Goal: Task Accomplishment & Management: Manage account settings

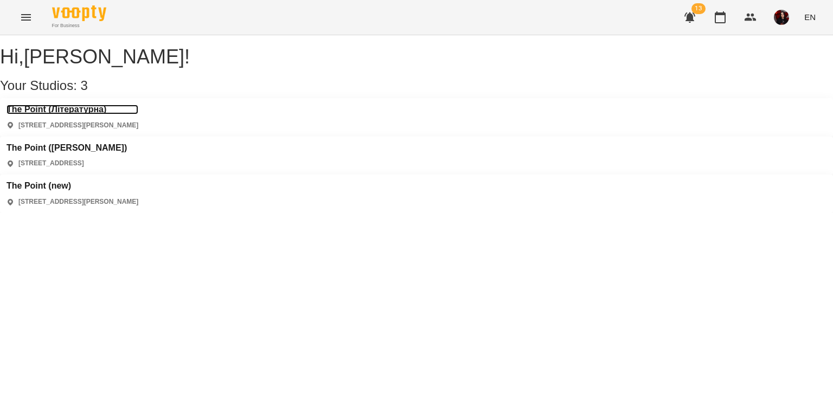
click at [73, 114] on h3 "The Point (Літературна)" at bounding box center [73, 110] width 132 height 10
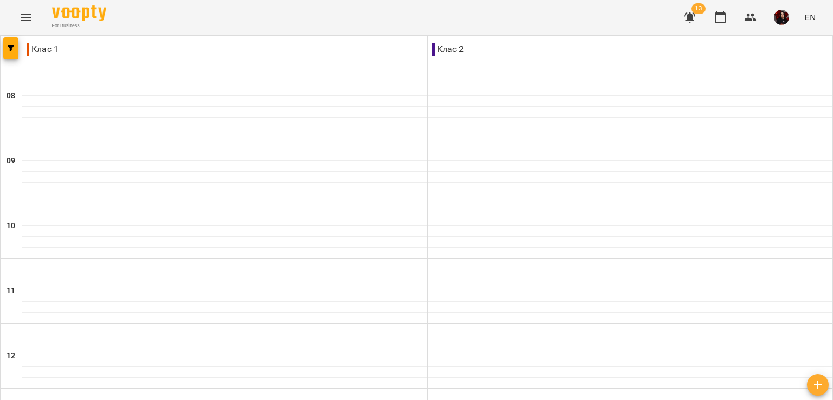
scroll to position [516, 0]
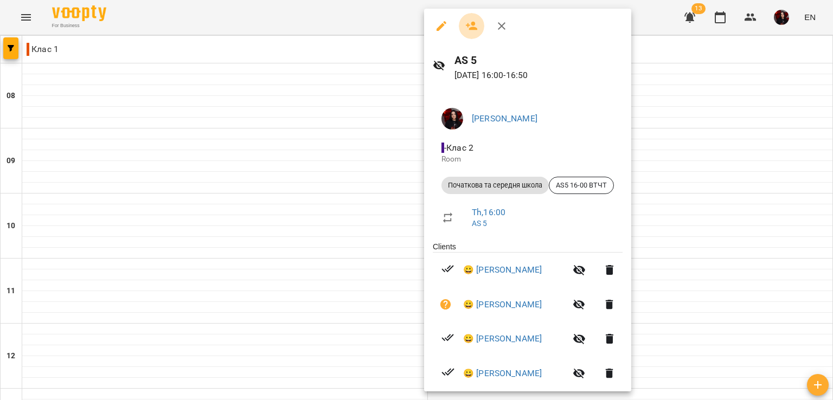
click at [471, 20] on icon "button" at bounding box center [471, 26] width 13 height 13
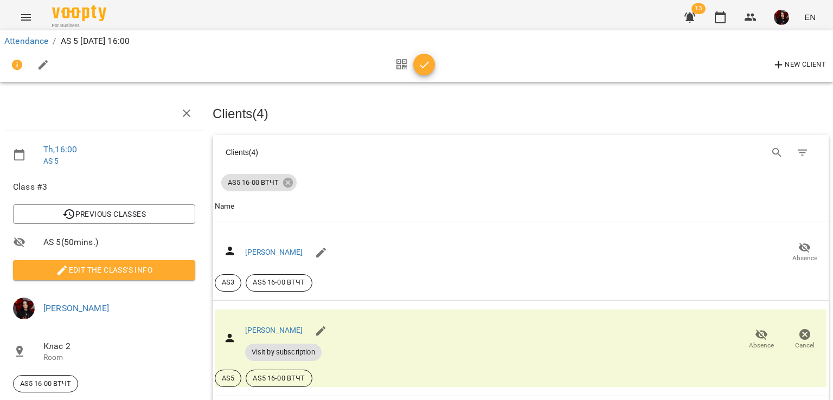
click at [435, 72] on div "New Client" at bounding box center [416, 65] width 824 height 26
click at [425, 65] on icon "button" at bounding box center [424, 64] width 9 height 7
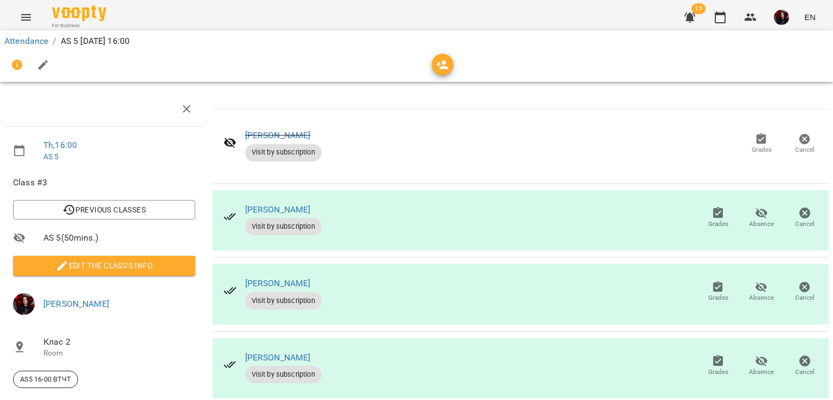
scroll to position [38, 0]
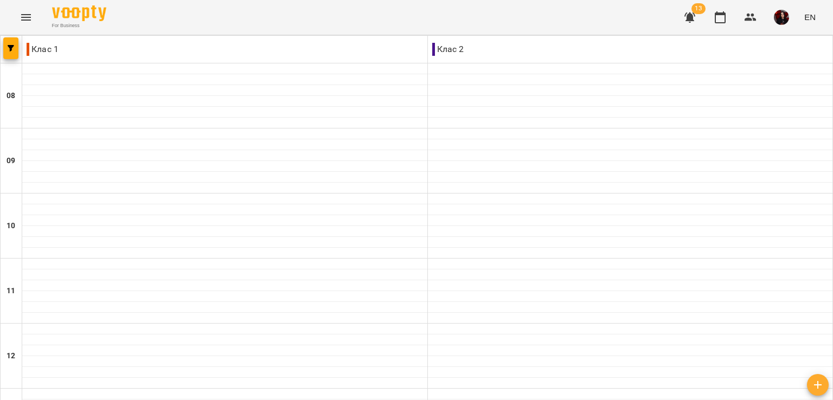
type input "**********"
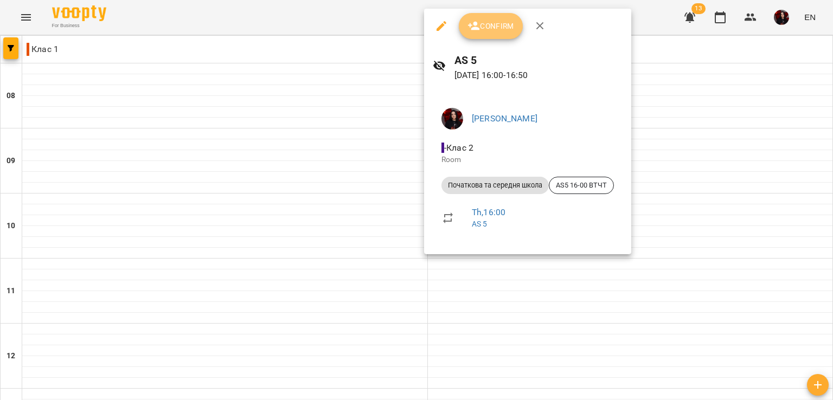
click at [481, 35] on button "Confirm" at bounding box center [491, 26] width 64 height 26
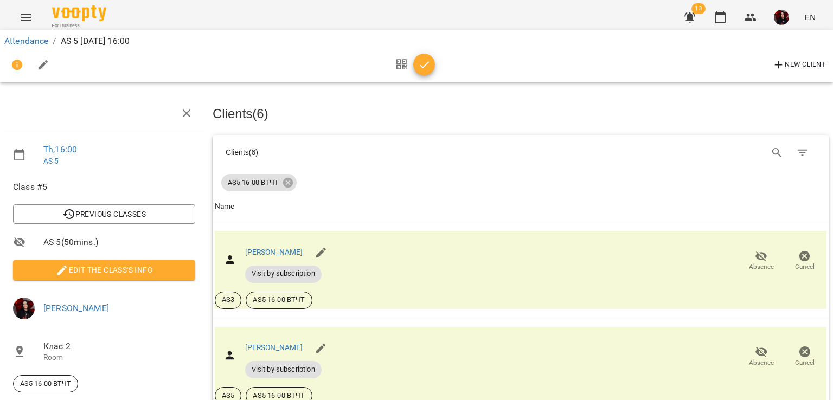
scroll to position [69, 4]
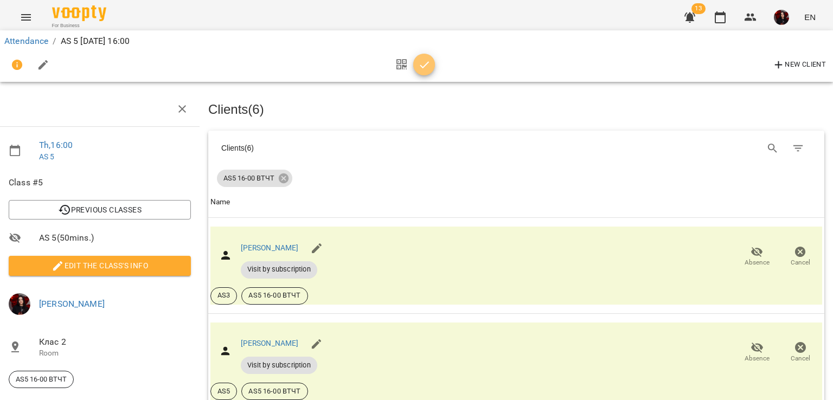
click at [421, 63] on icon "button" at bounding box center [424, 65] width 13 height 13
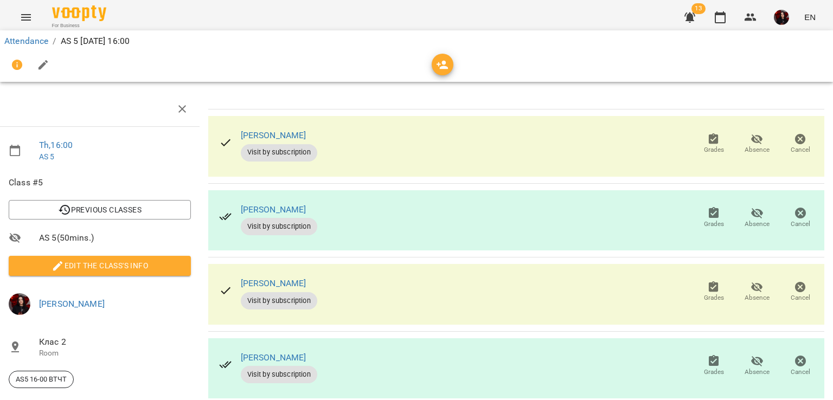
scroll to position [0, 4]
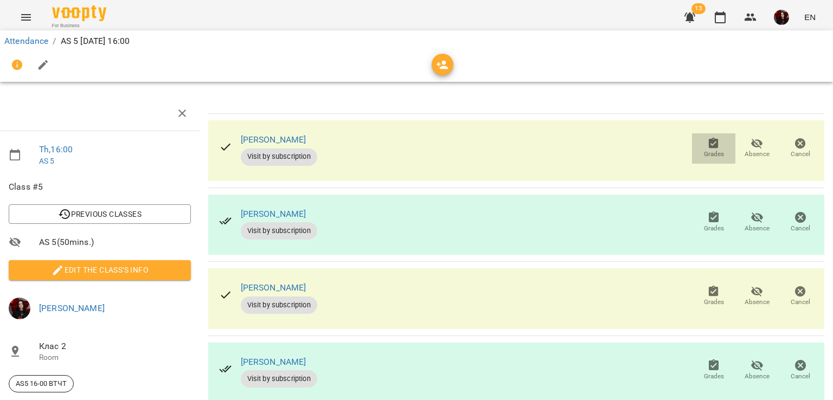
click at [698, 147] on span "Grades" at bounding box center [713, 148] width 30 height 22
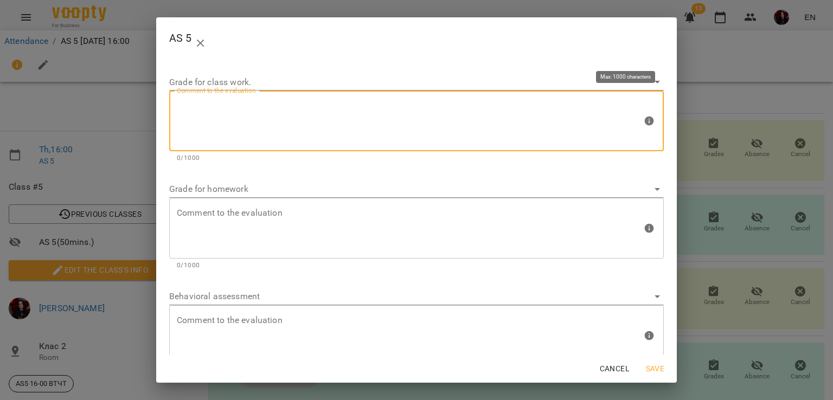
click at [394, 115] on textarea at bounding box center [409, 121] width 465 height 41
type textarea "*"
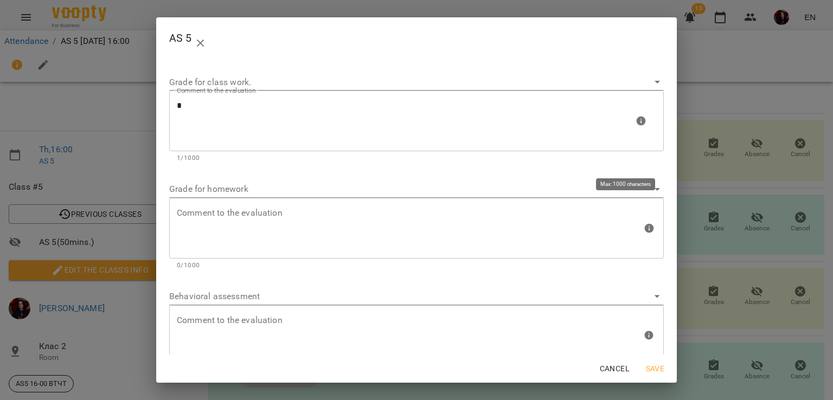
click at [336, 255] on div "Comment to the evaluation" at bounding box center [416, 228] width 495 height 61
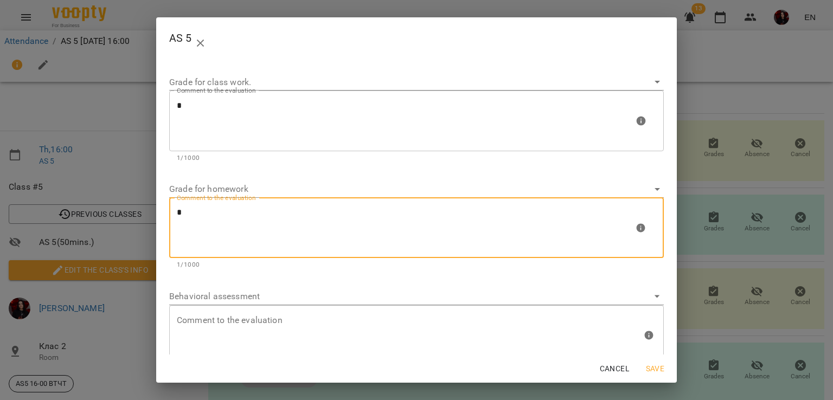
type textarea "*"
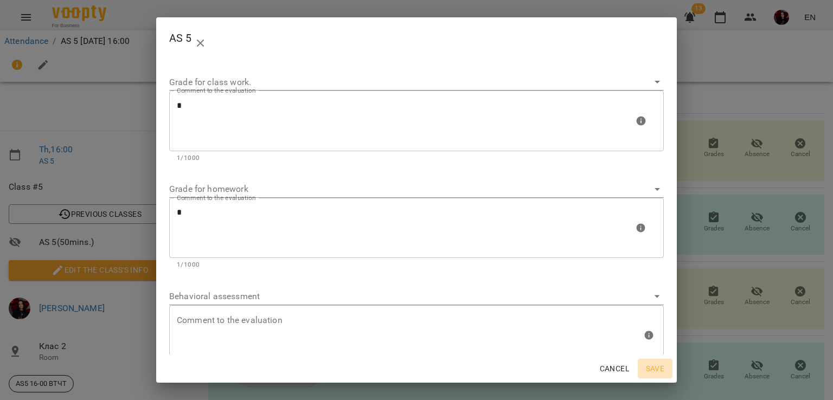
click at [657, 376] on button "Save" at bounding box center [655, 369] width 35 height 20
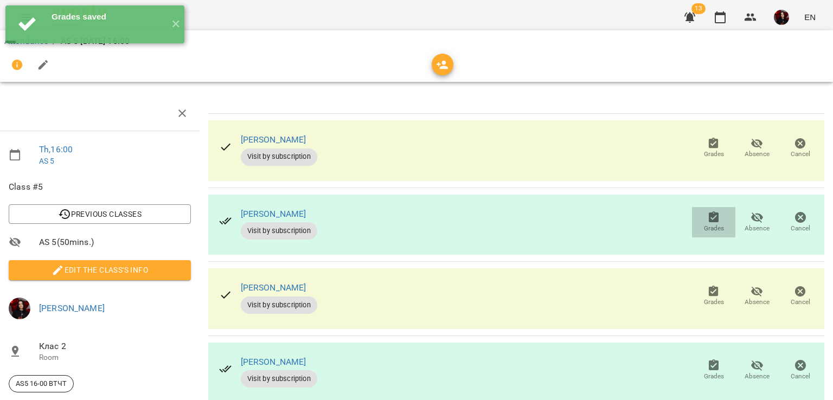
click at [706, 226] on span "Grades" at bounding box center [714, 228] width 20 height 9
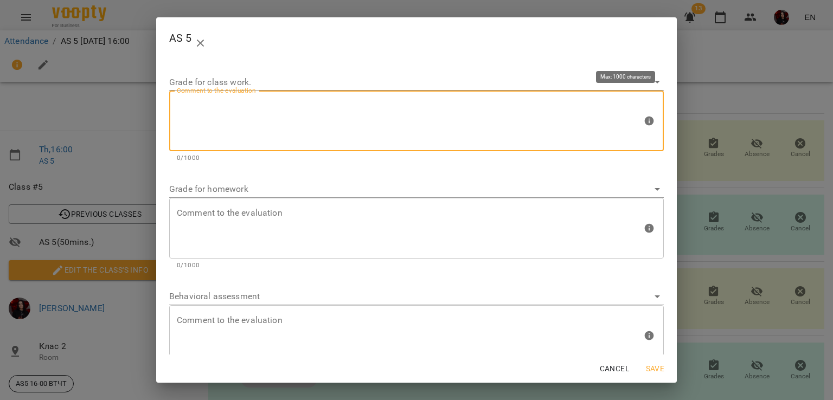
click at [298, 118] on textarea at bounding box center [409, 121] width 465 height 41
type textarea "*"
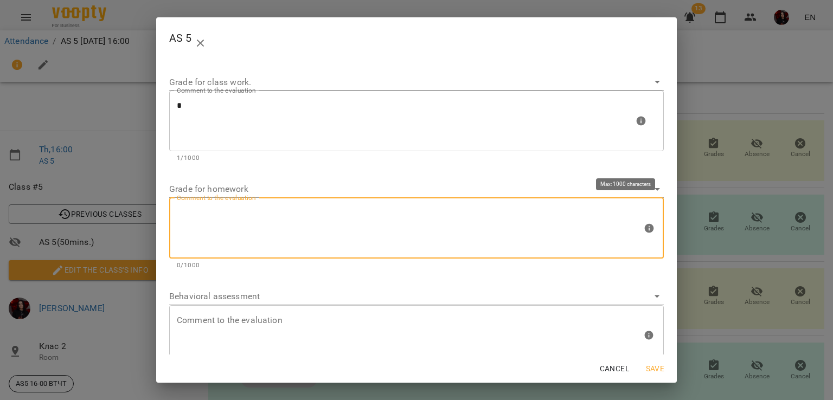
click at [284, 236] on textarea at bounding box center [409, 228] width 465 height 41
type textarea "*"
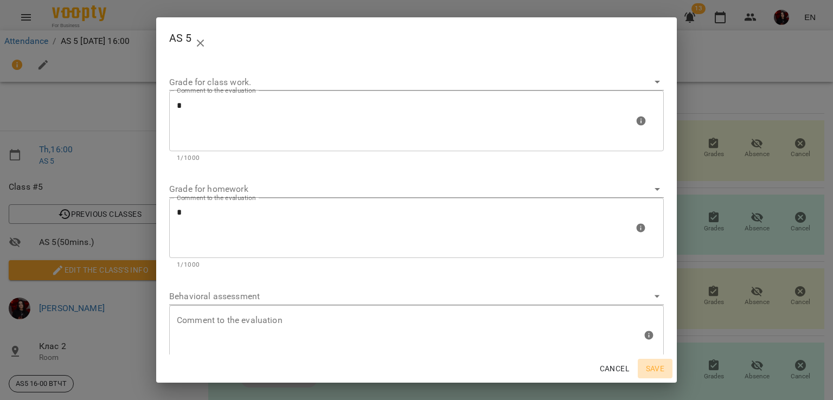
click at [652, 370] on span "Save" at bounding box center [655, 368] width 26 height 13
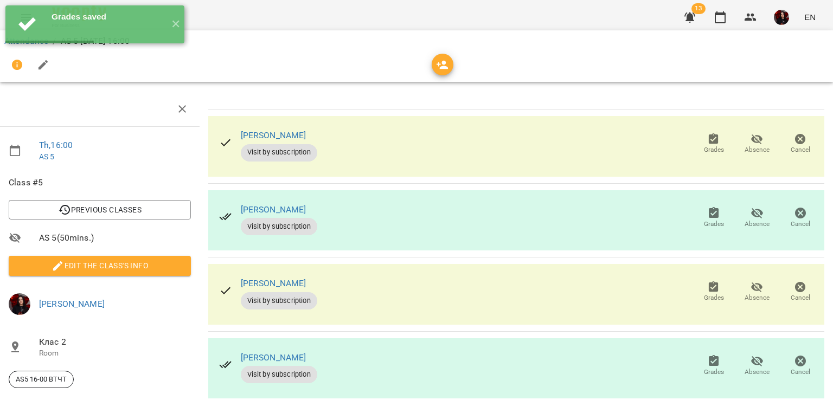
scroll to position [100, 4]
click at [709, 281] on icon "button" at bounding box center [714, 286] width 10 height 11
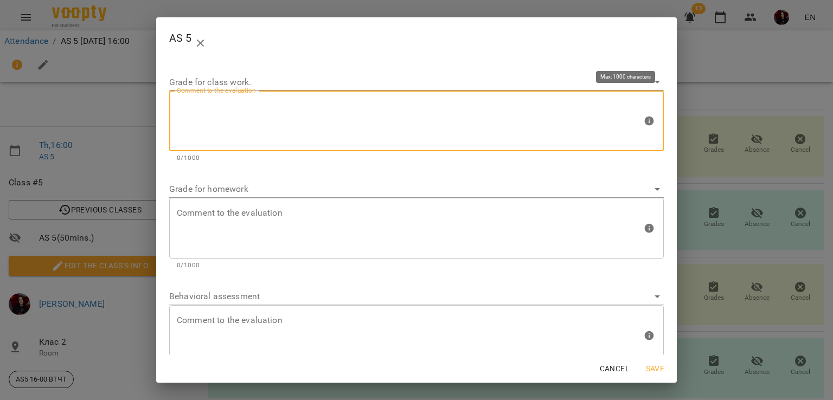
click at [449, 120] on textarea at bounding box center [409, 121] width 465 height 41
type textarea "*"
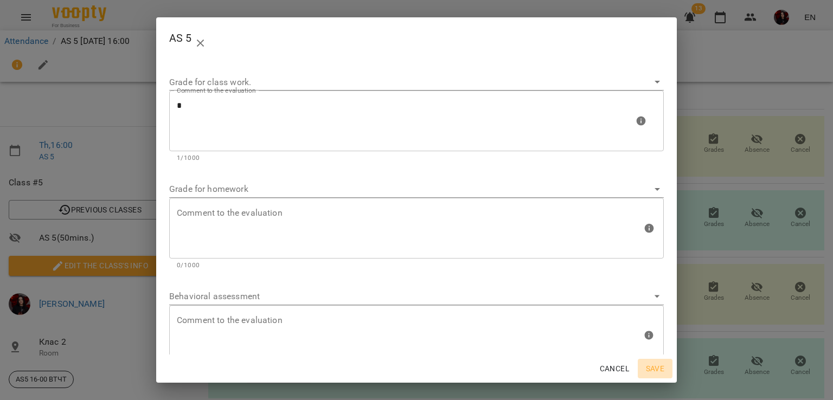
click at [666, 364] on span "Save" at bounding box center [655, 368] width 26 height 13
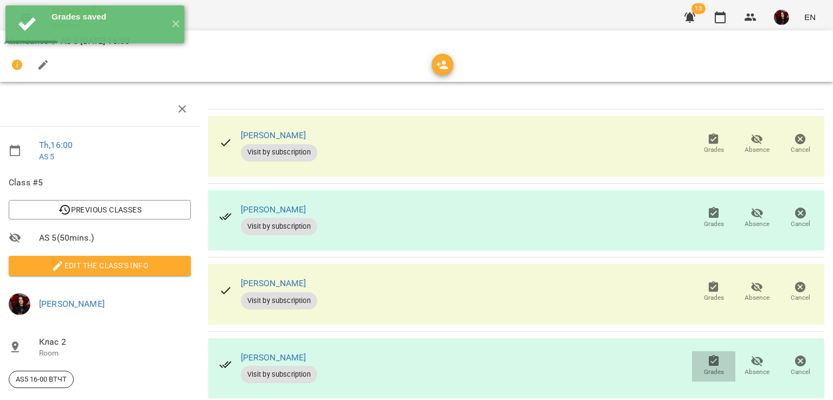
click at [709, 355] on icon "button" at bounding box center [714, 360] width 10 height 11
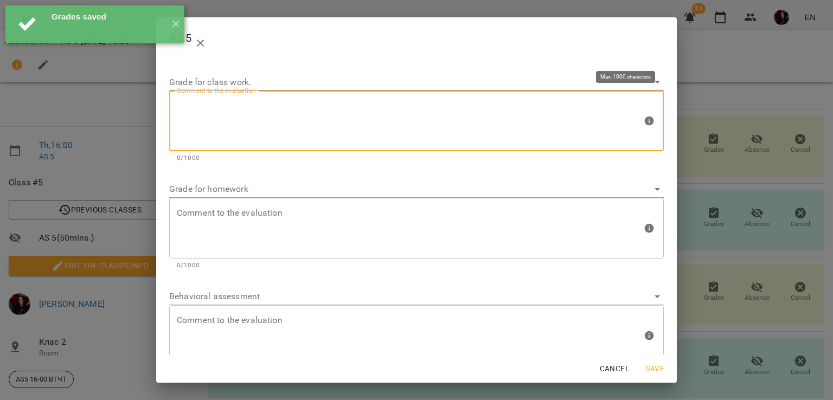
click at [358, 132] on textarea at bounding box center [409, 121] width 465 height 41
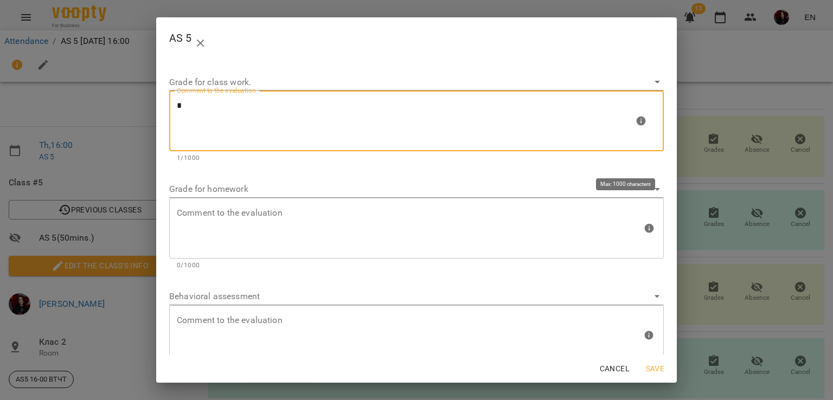
type textarea "*"
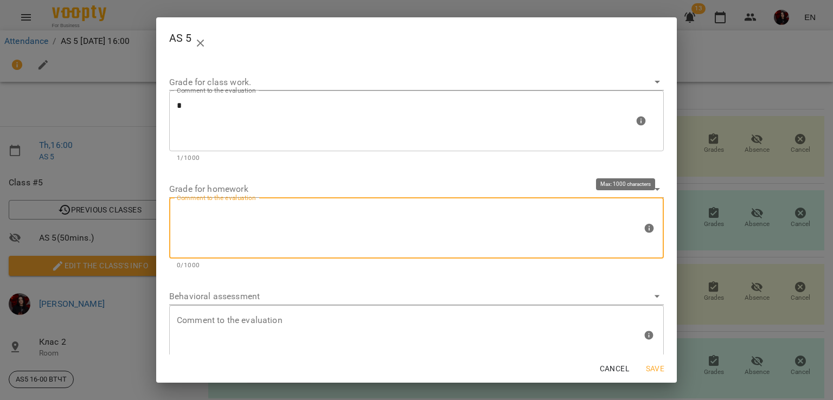
click at [331, 223] on textarea at bounding box center [409, 228] width 465 height 41
type textarea "*"
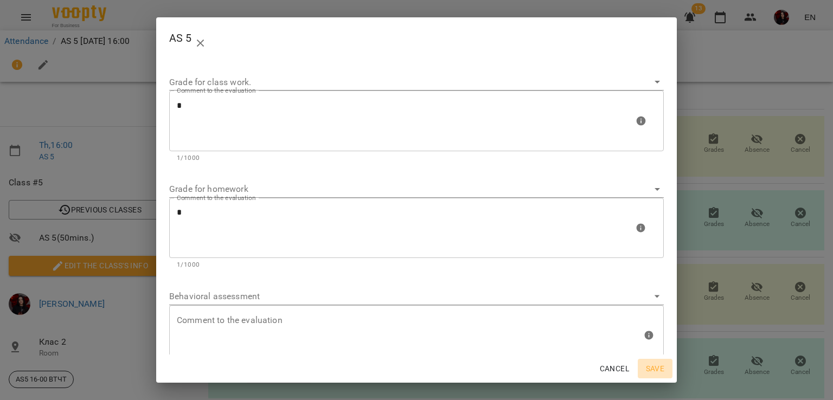
click at [664, 372] on span "Save" at bounding box center [655, 368] width 26 height 13
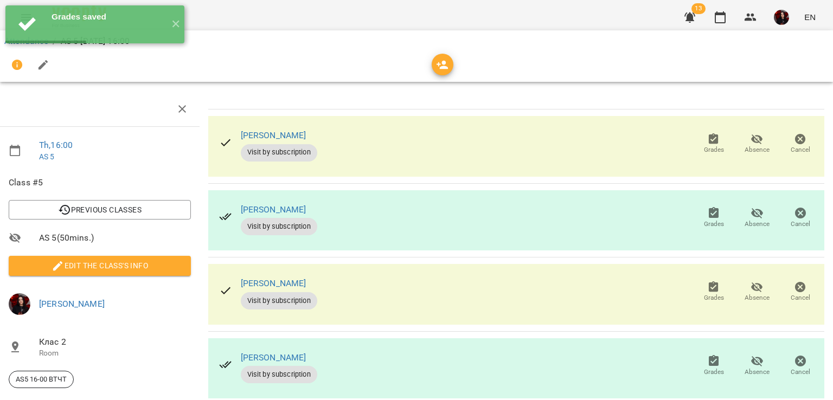
scroll to position [174, 4]
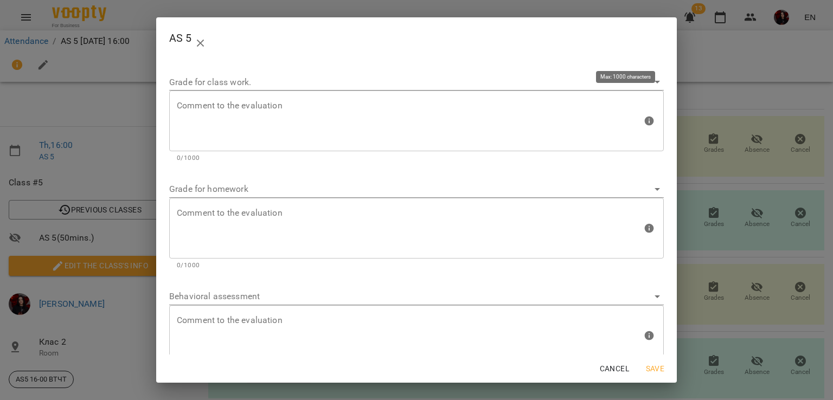
click at [186, 133] on textarea at bounding box center [409, 121] width 465 height 41
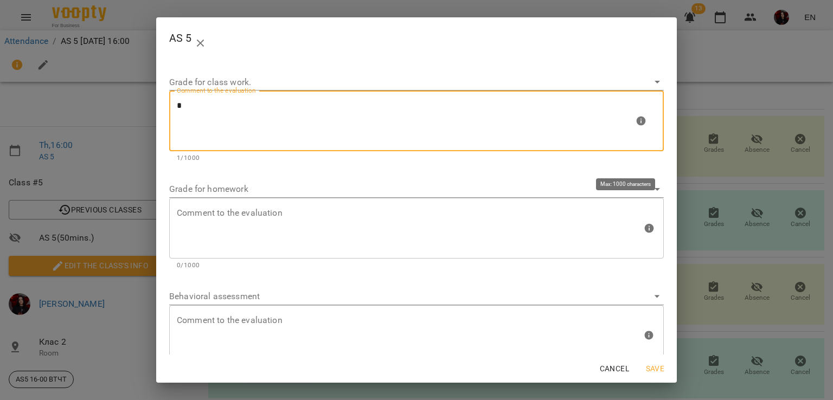
type textarea "*"
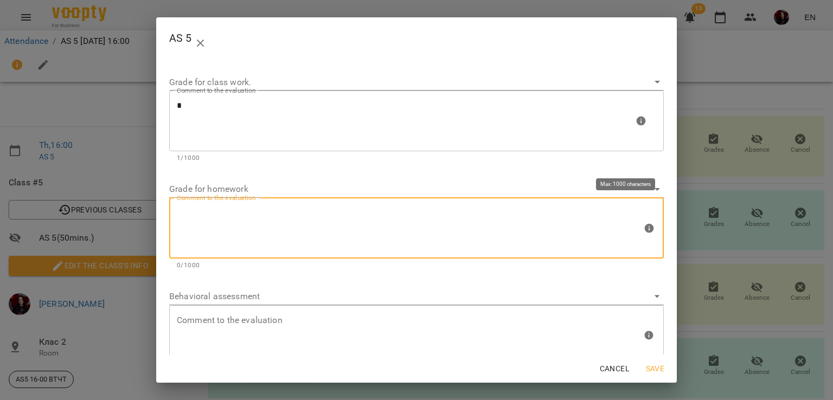
click at [217, 230] on textarea at bounding box center [409, 228] width 465 height 41
type textarea "*"
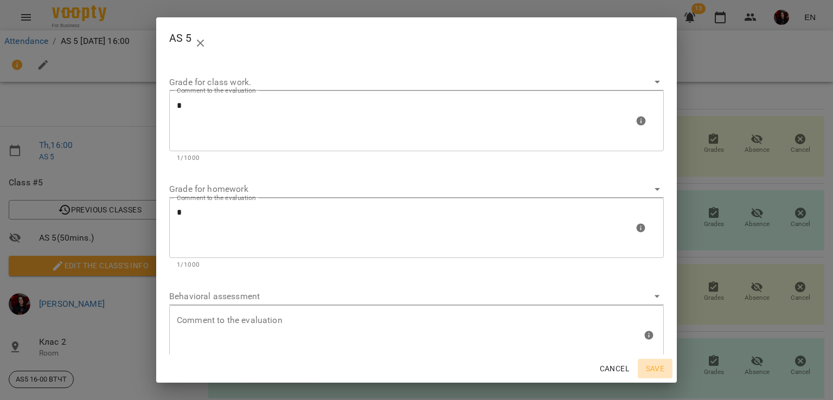
click at [661, 371] on span "Save" at bounding box center [655, 368] width 26 height 13
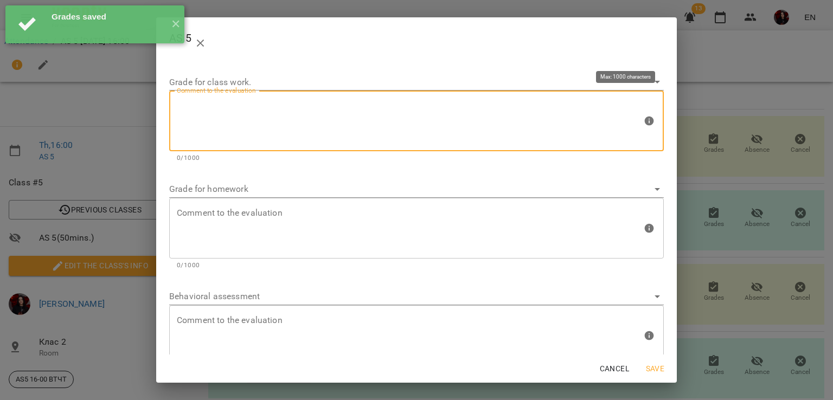
click at [399, 113] on textarea at bounding box center [409, 121] width 465 height 41
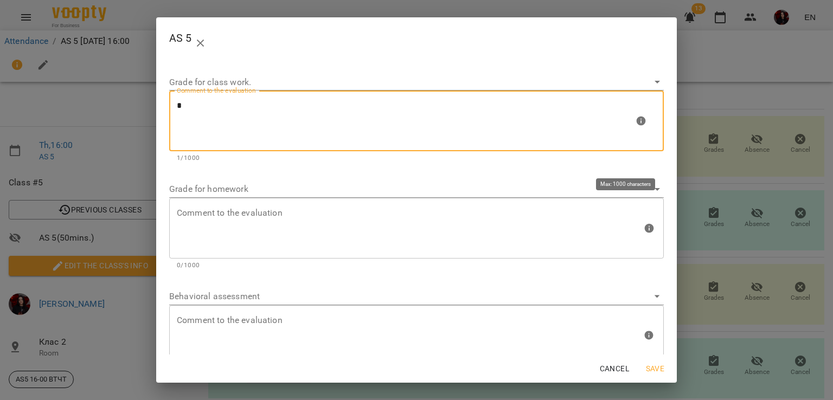
type textarea "*"
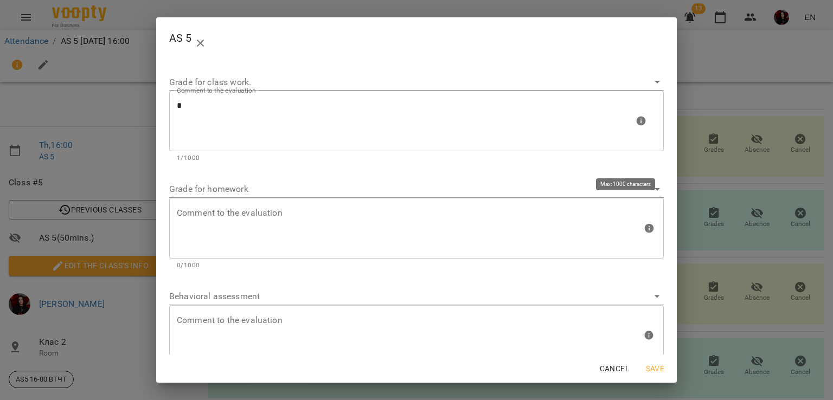
click at [359, 207] on div "Comment to the evaluation" at bounding box center [416, 228] width 495 height 61
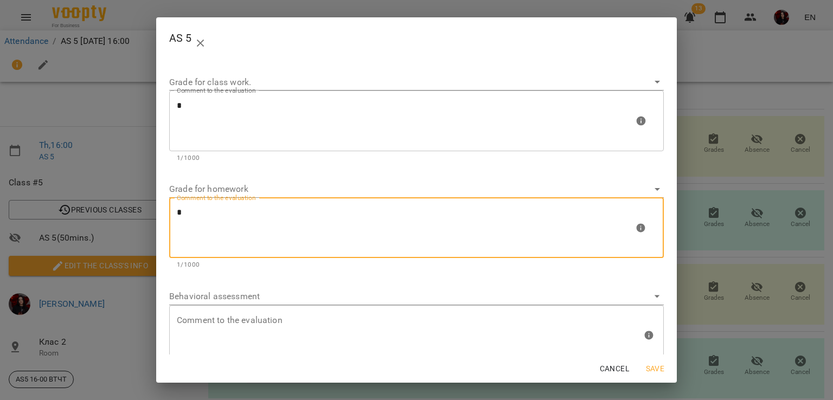
type textarea "*"
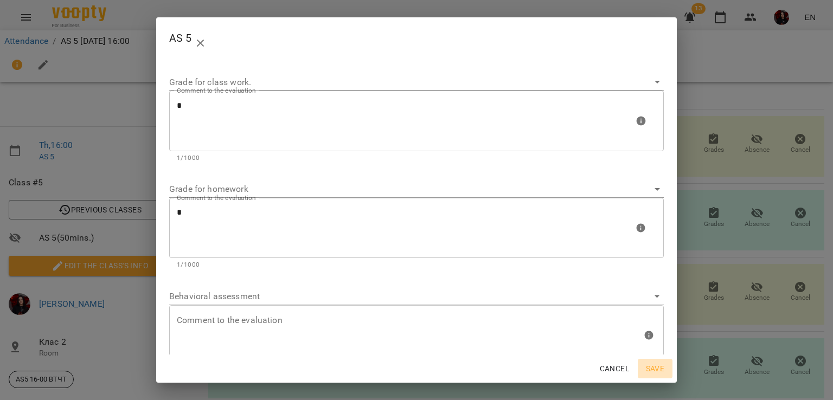
click at [653, 369] on span "Save" at bounding box center [655, 368] width 26 height 13
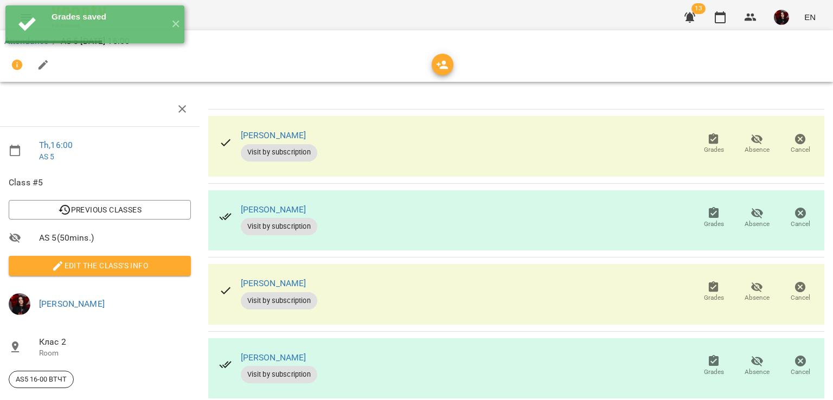
scroll to position [0, 4]
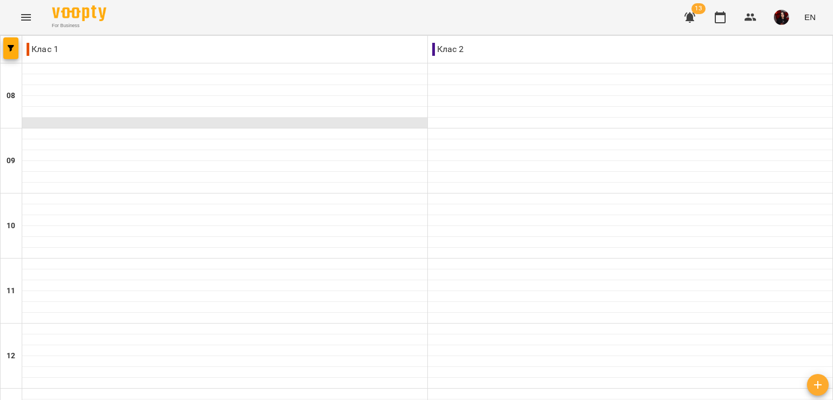
scroll to position [516, 0]
